Goal: Navigation & Orientation: Go to known website

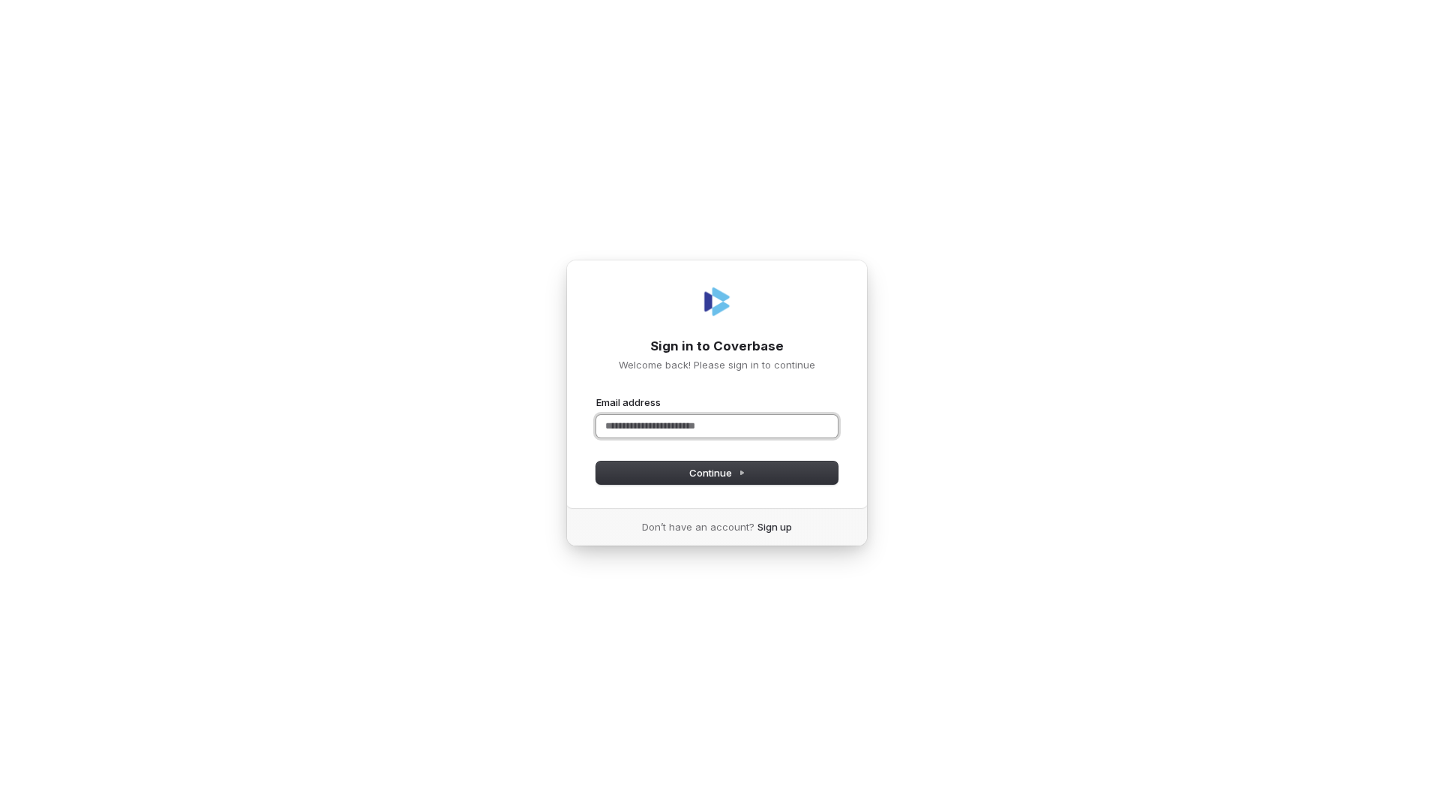
click at [682, 425] on input "Email address" at bounding box center [717, 426] width 242 height 23
click at [693, 471] on span "Continue" at bounding box center [717, 473] width 56 height 14
type input "**********"
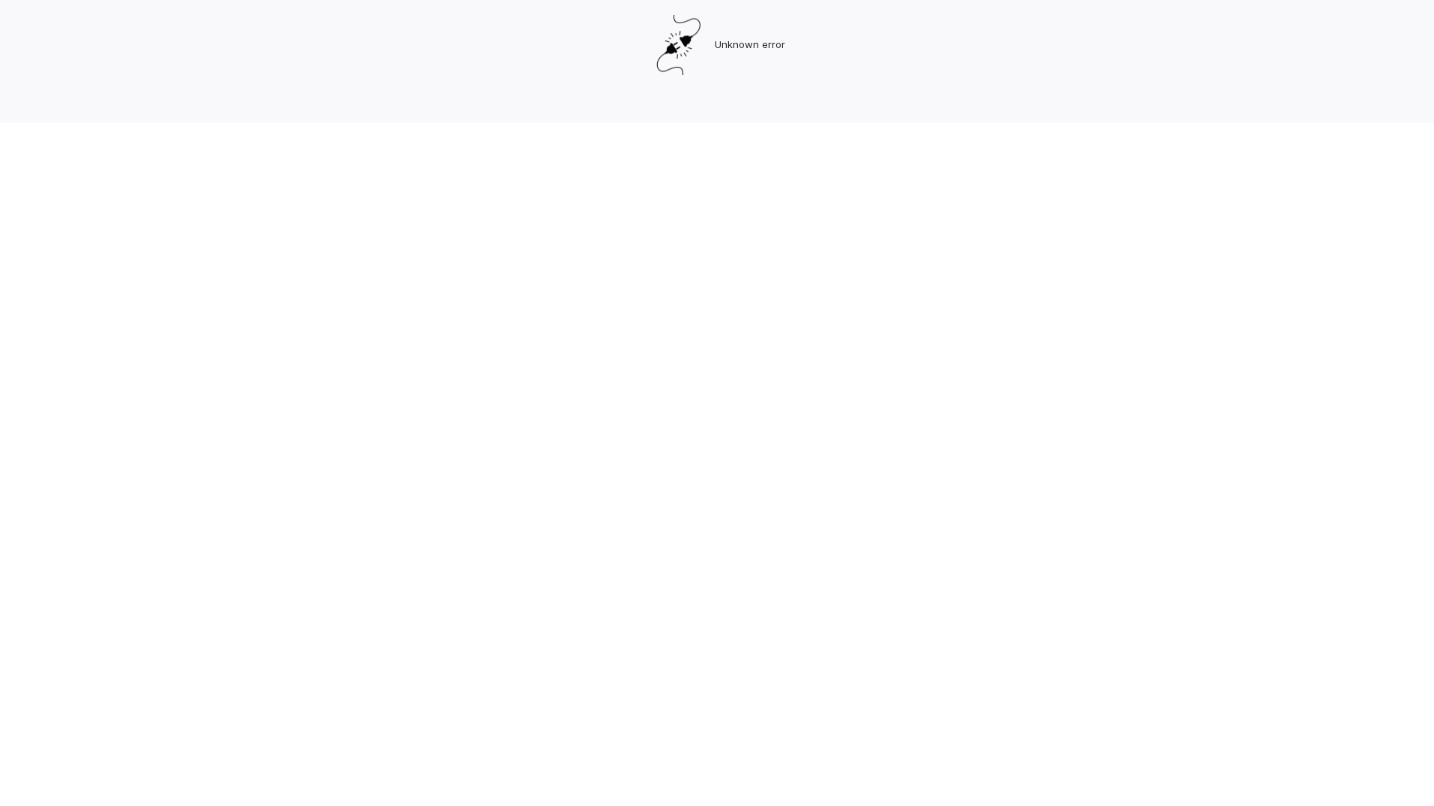
click at [749, 123] on html "Unknown error" at bounding box center [717, 61] width 1434 height 123
